Goal: Find specific page/section: Find specific page/section

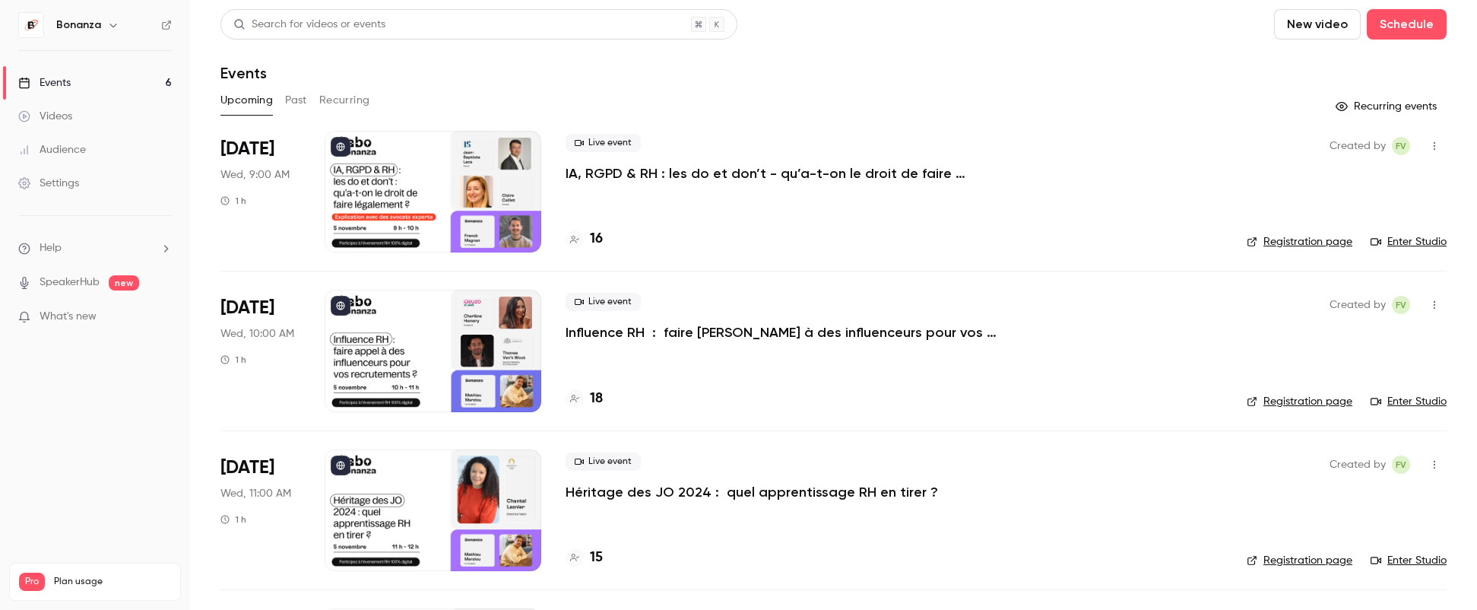
click at [90, 153] on link "Audience" at bounding box center [95, 149] width 190 height 33
